Goal: Task Accomplishment & Management: Manage account settings

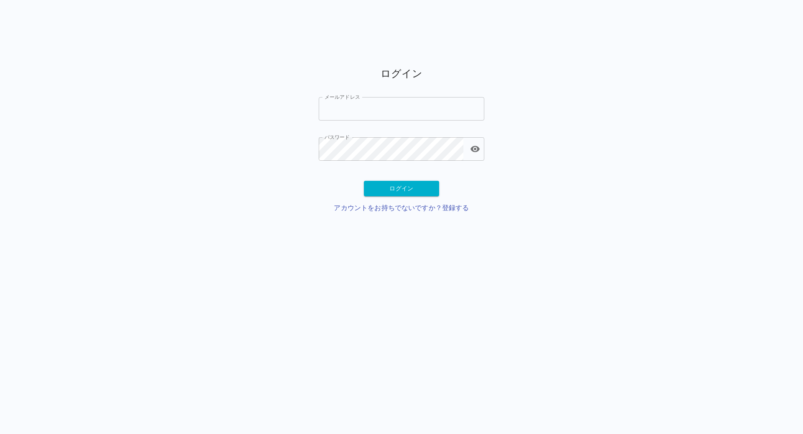
type input "**********"
click at [374, 117] on input "**********" at bounding box center [402, 108] width 166 height 23
type input "**********"
click at [395, 190] on button "ログイン" at bounding box center [401, 188] width 75 height 15
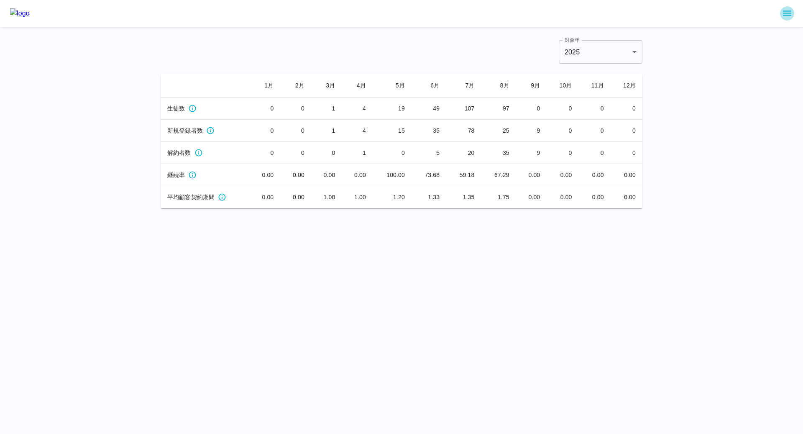
click at [788, 12] on icon "sidemenu" at bounding box center [787, 13] width 10 height 10
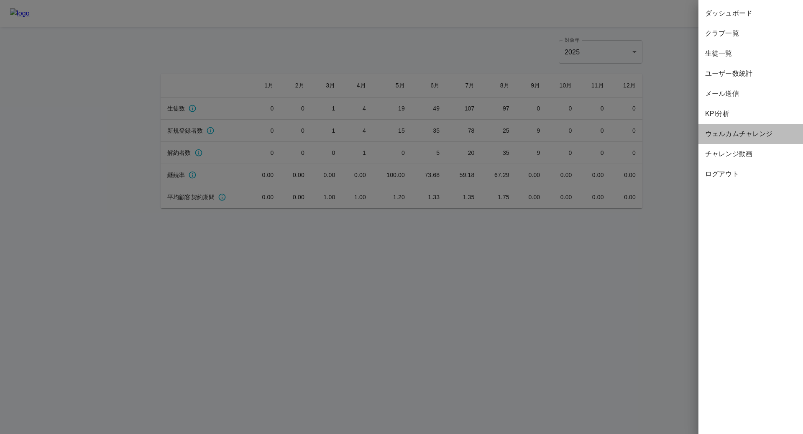
click at [717, 133] on span "ウェルカムチャレンジ" at bounding box center [750, 134] width 91 height 10
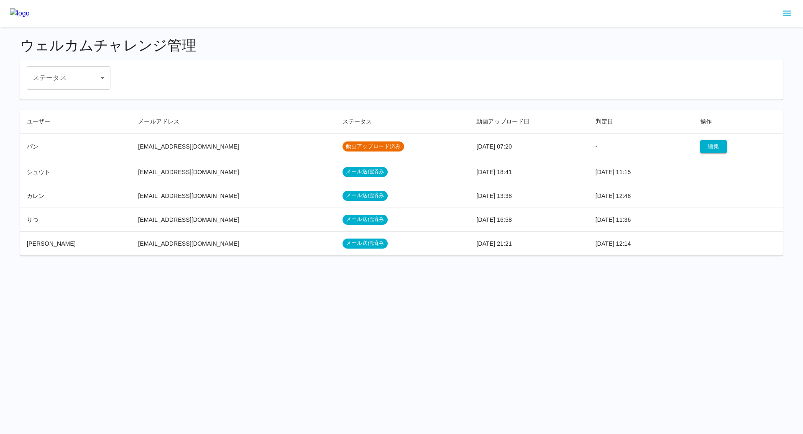
click at [249, 173] on td "[EMAIL_ADDRESS][DOMAIN_NAME]" at bounding box center [233, 172] width 204 height 24
click at [416, 171] on td "メール送信済み" at bounding box center [403, 172] width 134 height 24
click at [184, 172] on td "[EMAIL_ADDRESS][DOMAIN_NAME]" at bounding box center [233, 172] width 204 height 24
click at [343, 168] on span "メール送信済み" at bounding box center [365, 172] width 45 height 8
click at [336, 211] on td "メール送信済み" at bounding box center [403, 219] width 134 height 24
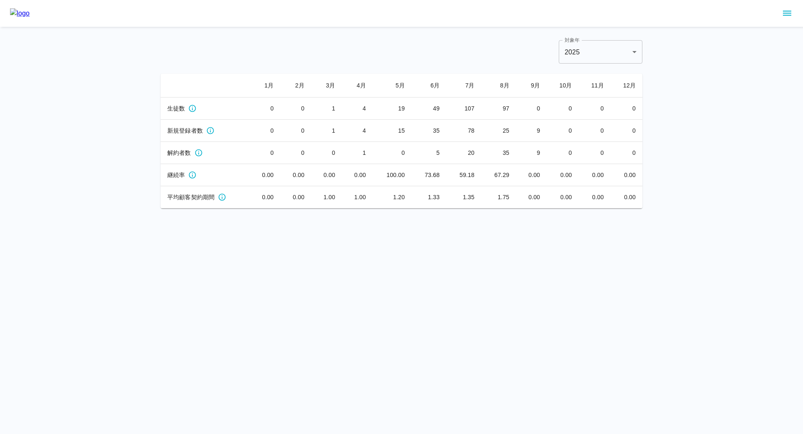
click at [789, 16] on icon "sidemenu" at bounding box center [787, 13] width 10 height 10
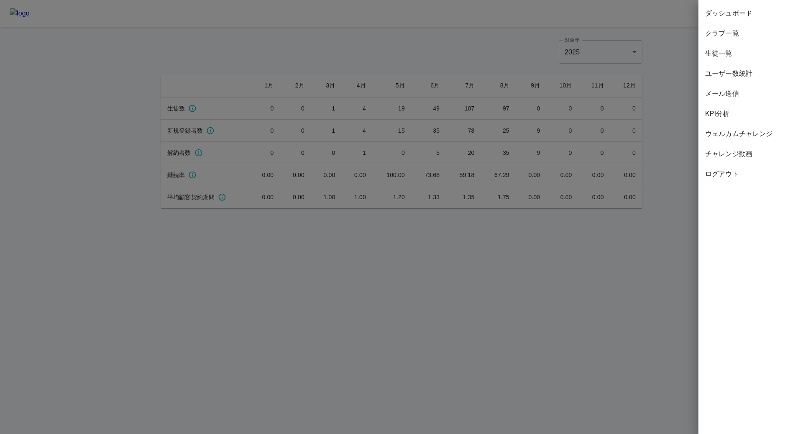
drag, startPoint x: 733, startPoint y: 138, endPoint x: 727, endPoint y: 158, distance: 21.4
click at [727, 158] on ul "ダッシュボード クラブ一覧 生徒一覧 ユーザー数統計 メール送信 KPI分析 ウェルカムチャレンジ チャレンジ動画 ログアウト" at bounding box center [751, 93] width 105 height 187
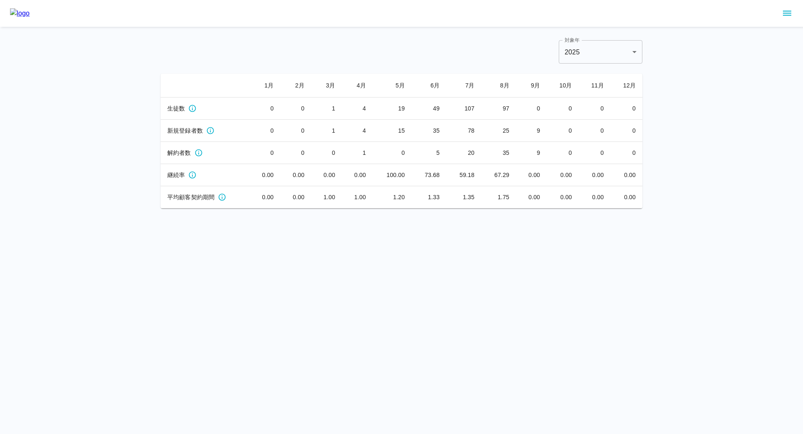
click at [727, 158] on div "対象年 [DATE] **** 対象年 1 月 2 月 3 月 4 月 5 月 6 月 7 月 8 月 9 月 10 月 11 月 12 月 生徒数 0 0 …" at bounding box center [401, 104] width 803 height 208
click at [786, 11] on icon "sidemenu" at bounding box center [787, 13] width 8 height 5
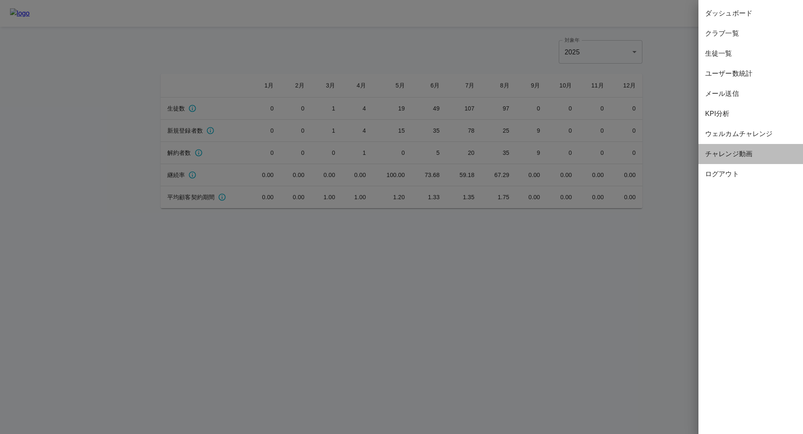
click at [727, 158] on span "チャレンジ動画" at bounding box center [750, 154] width 91 height 10
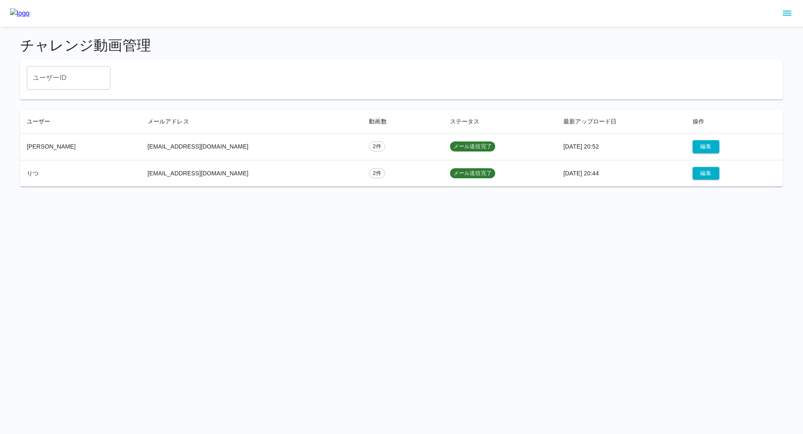
click at [311, 143] on td "[EMAIL_ADDRESS][DOMAIN_NAME]" at bounding box center [252, 146] width 222 height 27
click at [693, 141] on button "編集" at bounding box center [706, 146] width 27 height 13
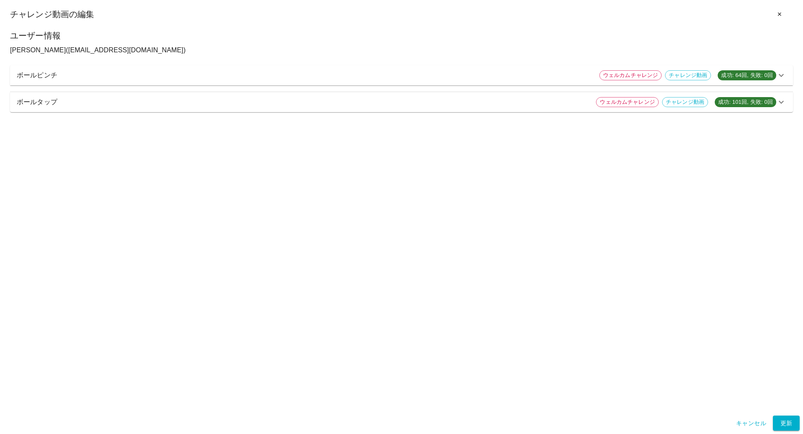
click at [388, 73] on p "ボールピンチ" at bounding box center [305, 75] width 576 height 10
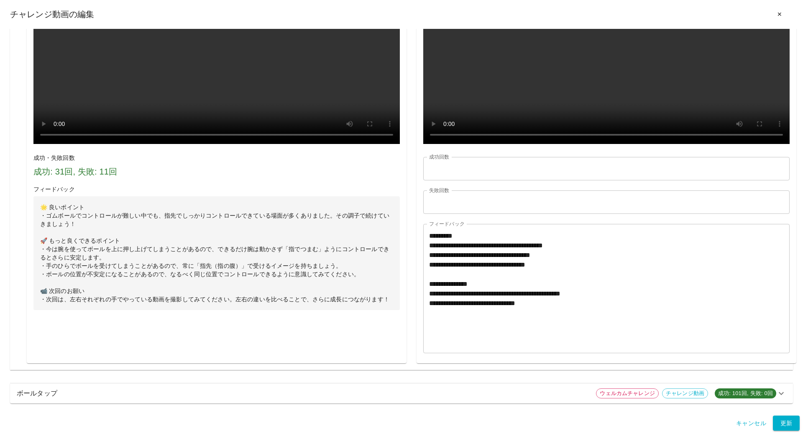
scroll to position [893, 0]
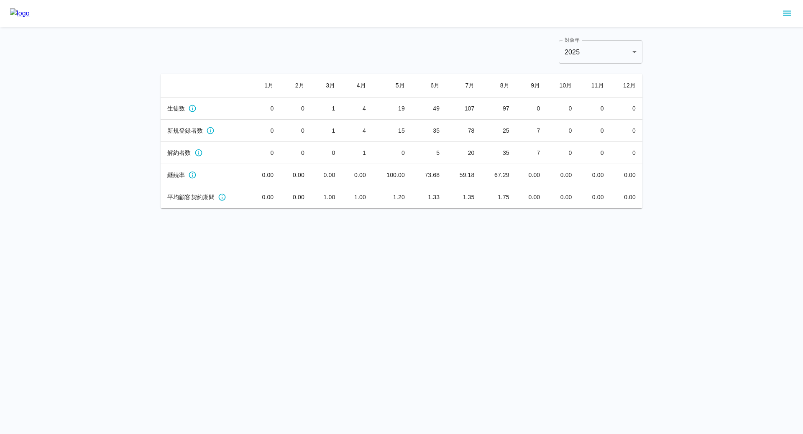
click at [789, 15] on icon "sidemenu" at bounding box center [787, 13] width 8 height 5
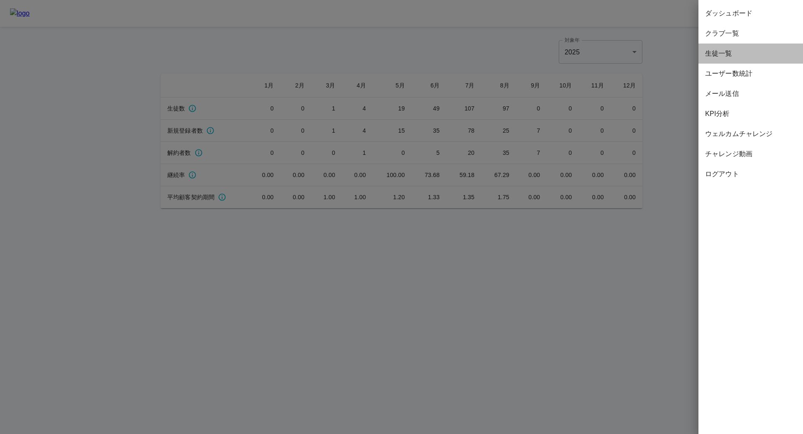
click at [730, 50] on span "生徒一覧" at bounding box center [750, 54] width 91 height 10
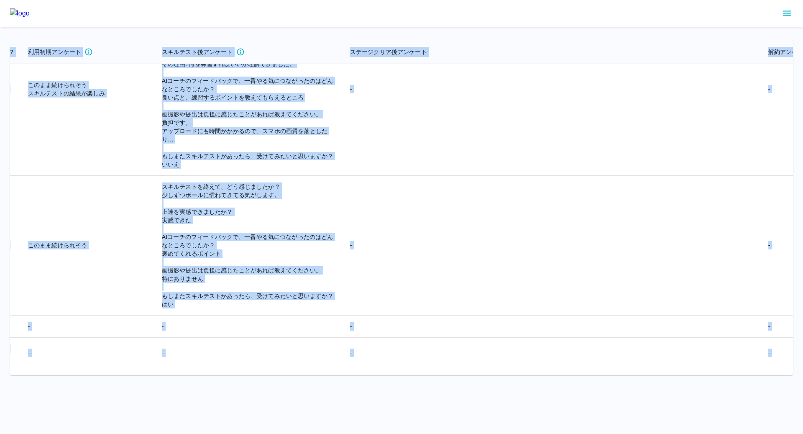
scroll to position [15559, 2207]
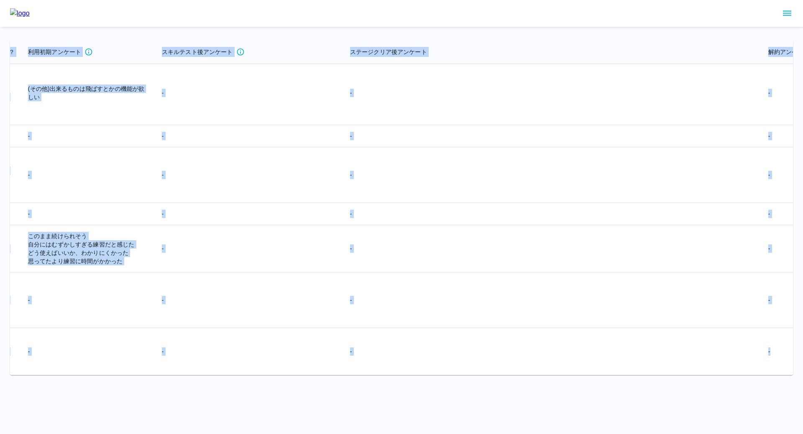
drag, startPoint x: 18, startPoint y: 53, endPoint x: 669, endPoint y: 359, distance: 719.9
copy table "メールアドレス アカウント作成日 メール認証日 クラブ名 ニックネーム サブスクステータス サブスク開始日 サブスク解約日 コース名 コースの進捗状況 性別 …"
click at [30, 14] on img at bounding box center [20, 13] width 20 height 10
